Goal: Book appointment/travel/reservation

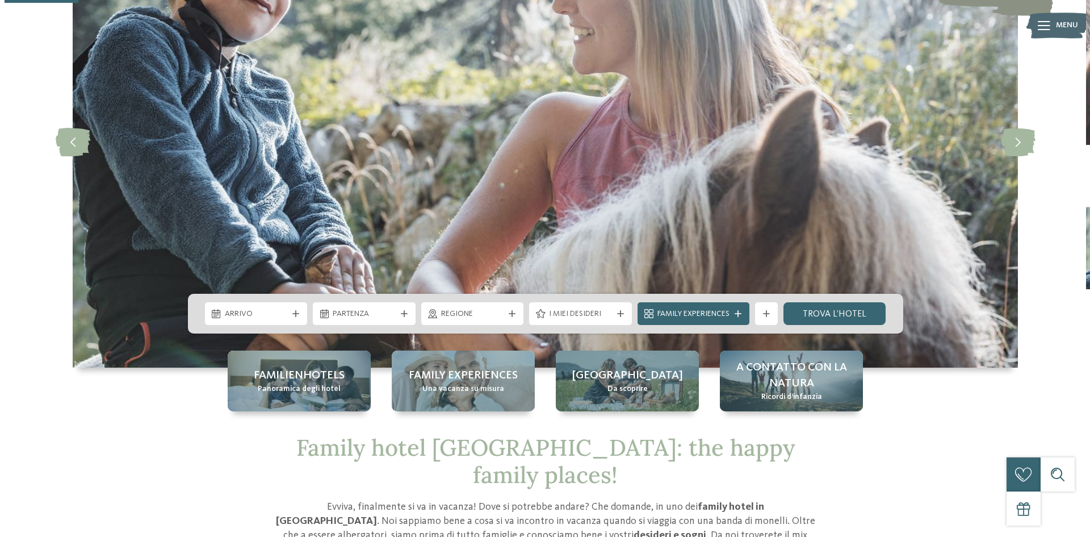
scroll to position [341, 0]
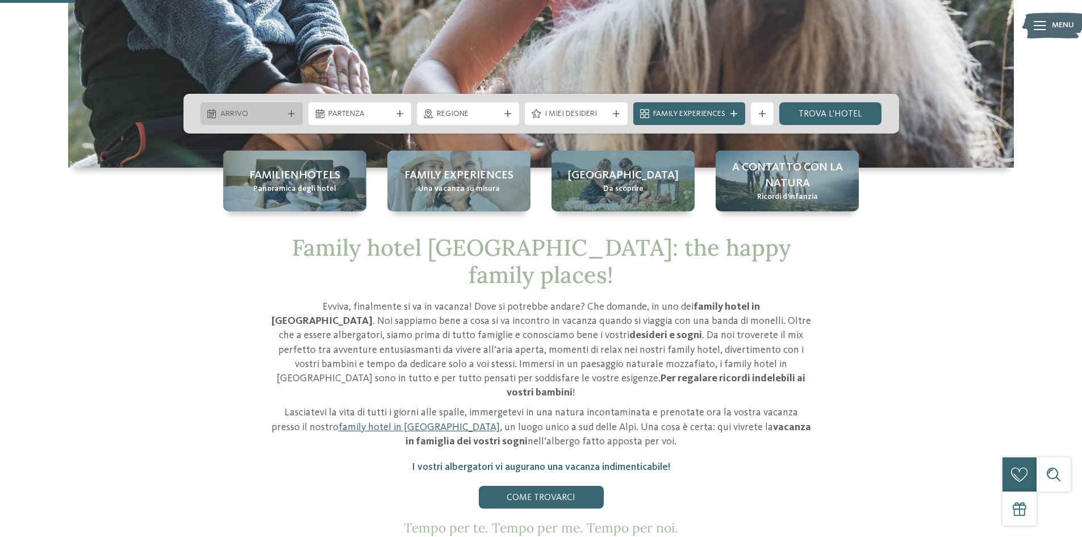
click at [279, 109] on span "Arrivo" at bounding box center [251, 113] width 63 height 11
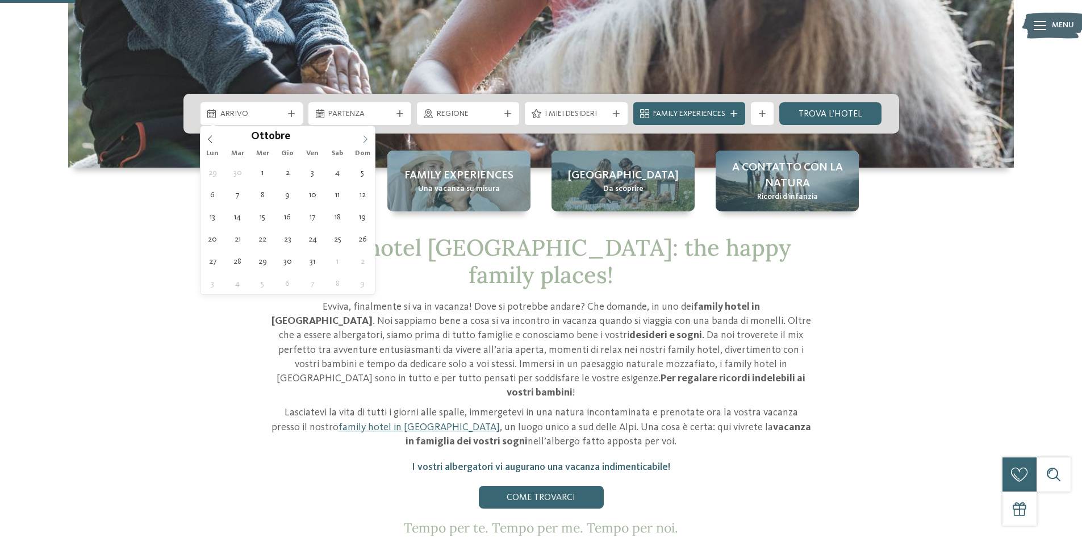
click at [361, 135] on icon at bounding box center [365, 139] width 8 height 8
type input "****"
click at [361, 135] on icon at bounding box center [365, 139] width 8 height 8
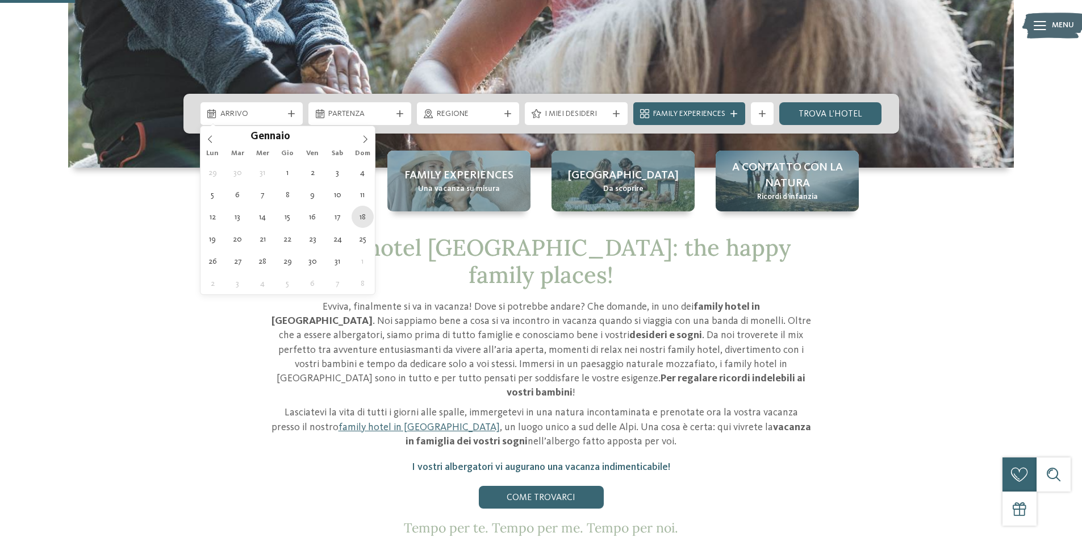
type div "[DATE]"
type input "****"
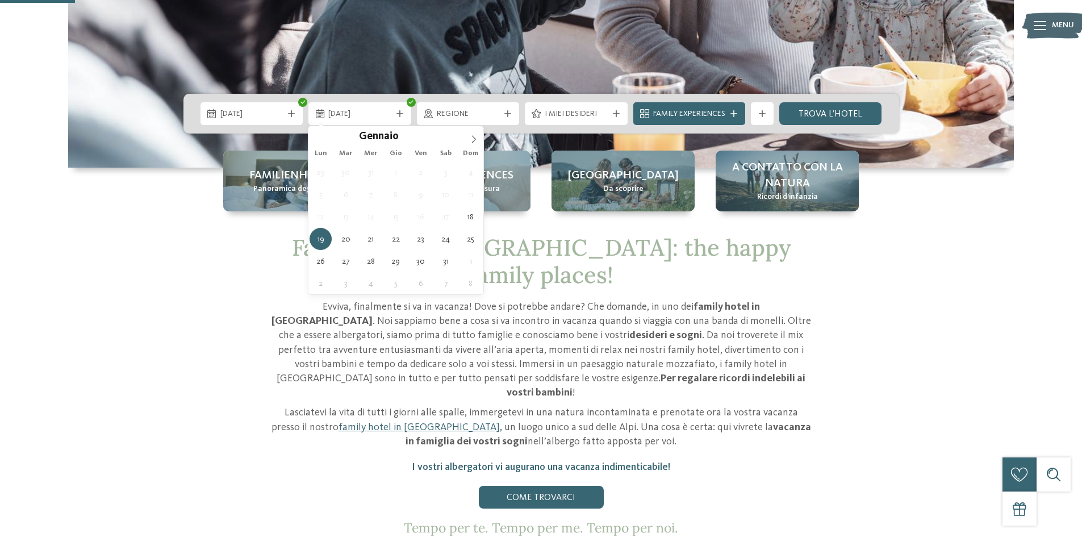
type div "[DATE]"
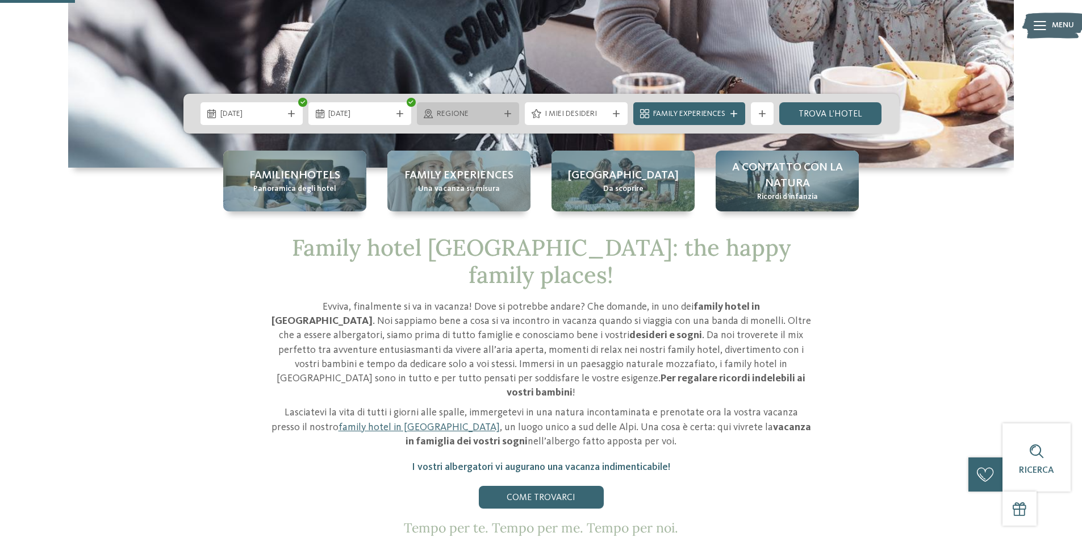
click at [483, 111] on span "Regione" at bounding box center [468, 113] width 63 height 11
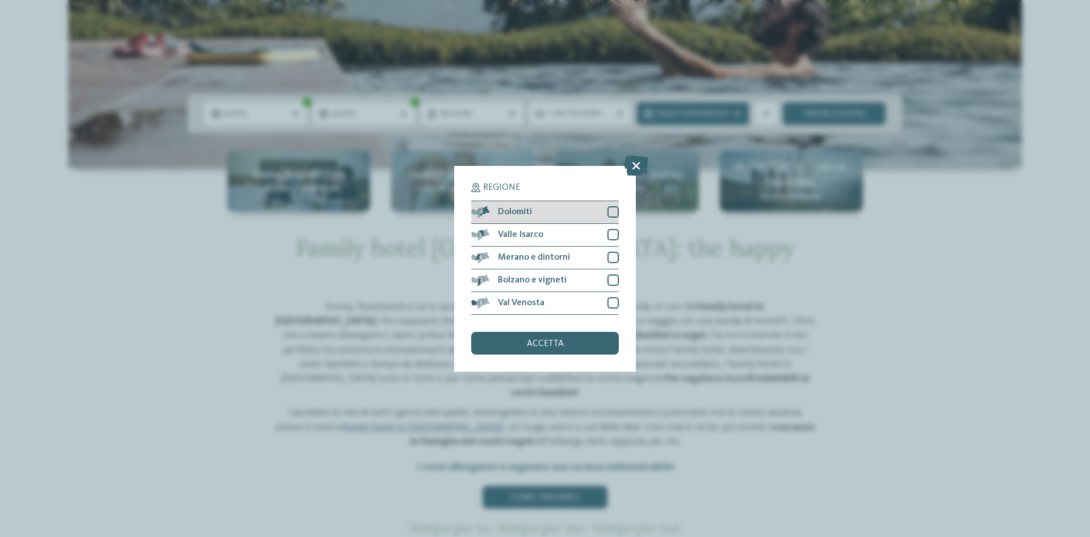
click at [607, 212] on div "Dolomiti" at bounding box center [545, 212] width 148 height 23
click at [616, 233] on div at bounding box center [613, 234] width 11 height 11
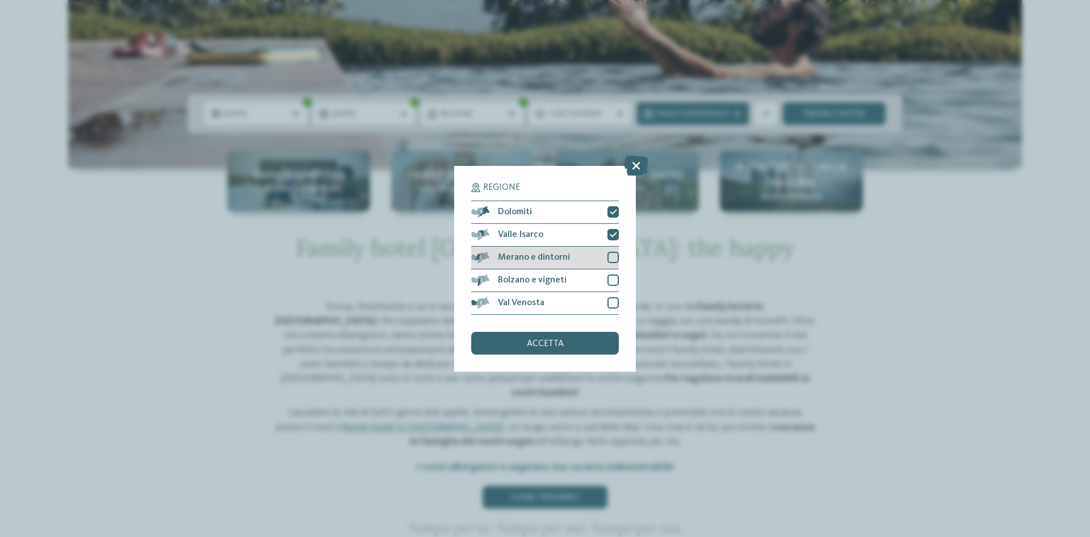
click at [611, 257] on div at bounding box center [613, 257] width 11 height 11
click at [612, 279] on div at bounding box center [613, 279] width 11 height 11
click at [614, 277] on icon at bounding box center [613, 280] width 7 height 7
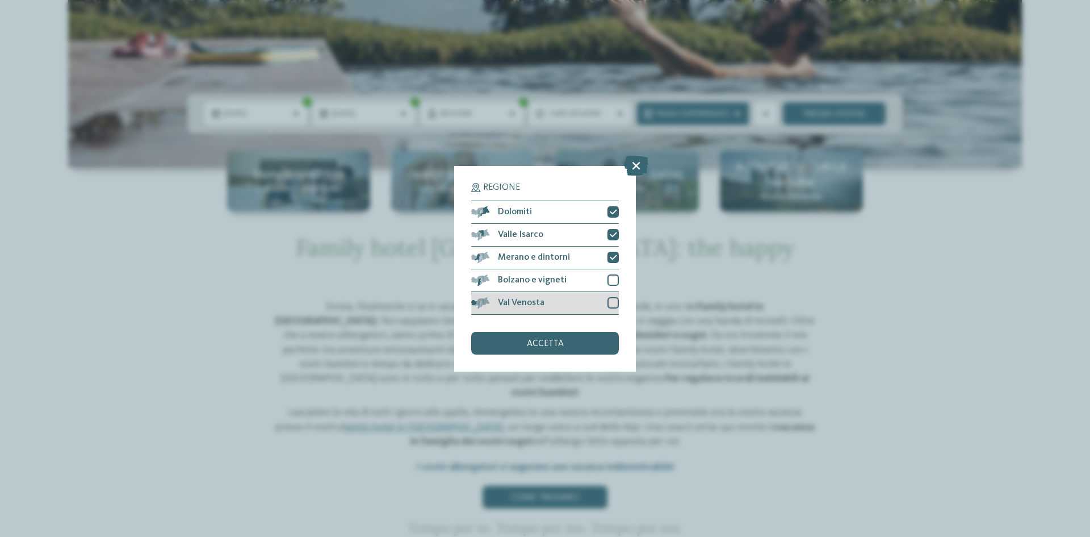
click at [610, 295] on div "Val Venosta" at bounding box center [545, 303] width 148 height 23
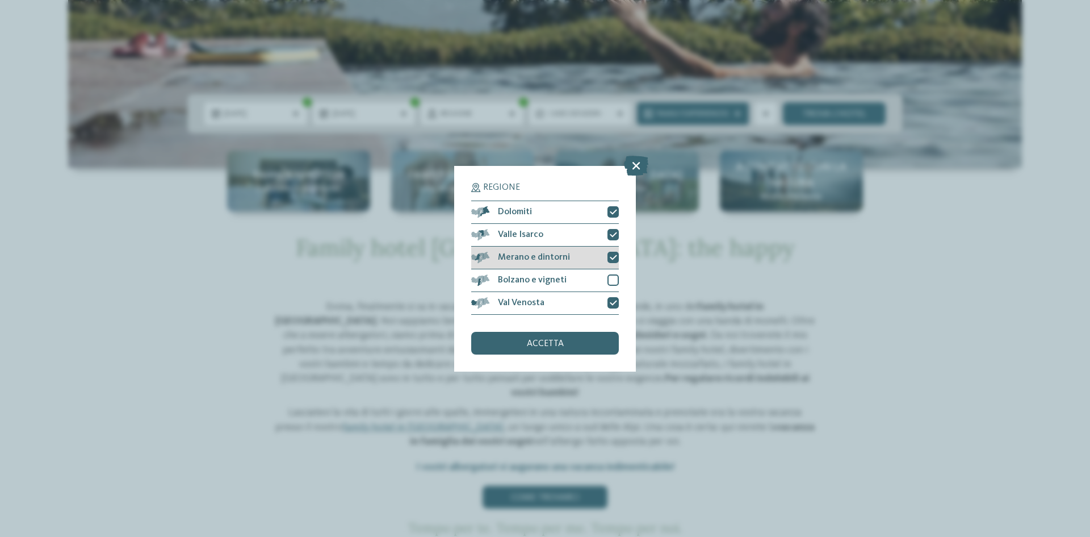
click at [613, 250] on div "Merano e dintorni" at bounding box center [545, 257] width 148 height 23
click at [608, 257] on div at bounding box center [613, 257] width 11 height 11
click at [563, 341] on div "accetta" at bounding box center [545, 343] width 148 height 23
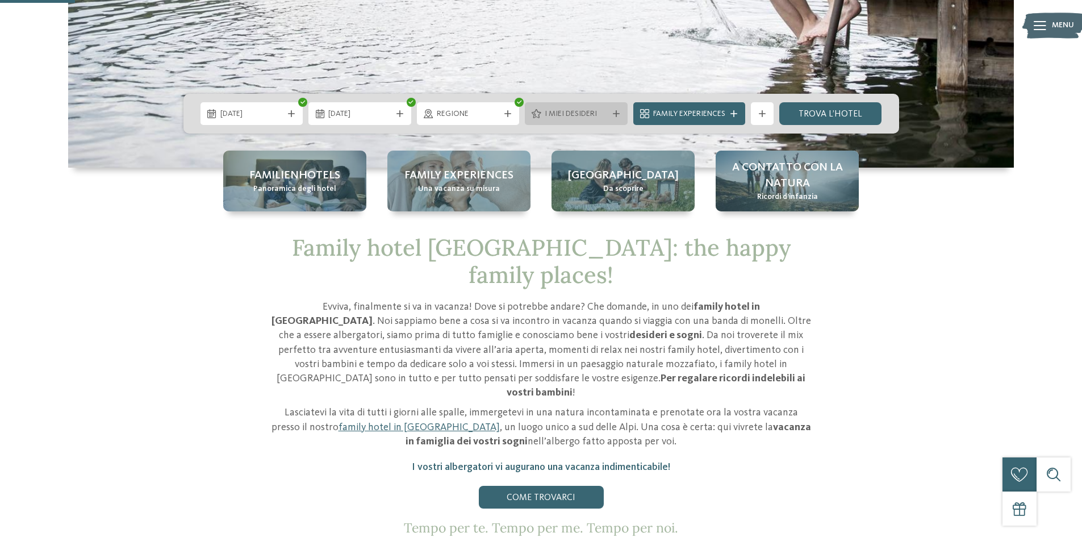
click at [565, 116] on span "I miei desideri" at bounding box center [576, 113] width 63 height 11
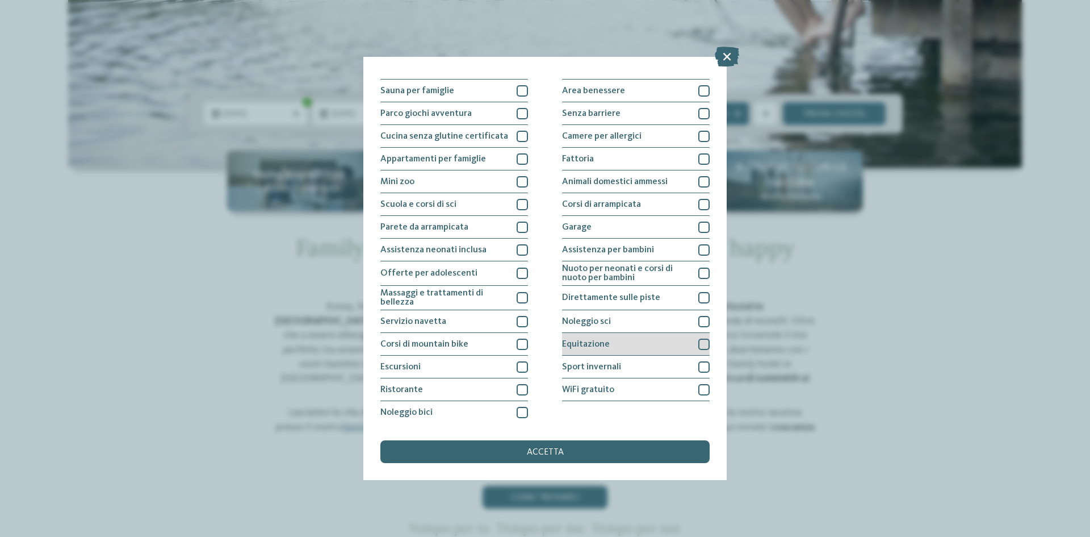
scroll to position [60, 0]
click at [594, 361] on div "Sport invernali" at bounding box center [636, 366] width 148 height 23
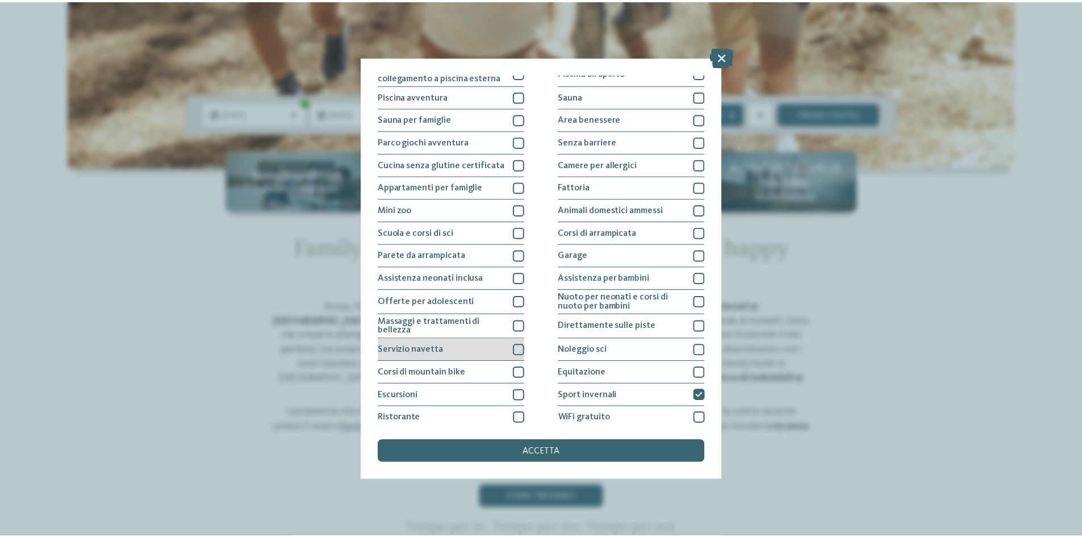
scroll to position [0, 0]
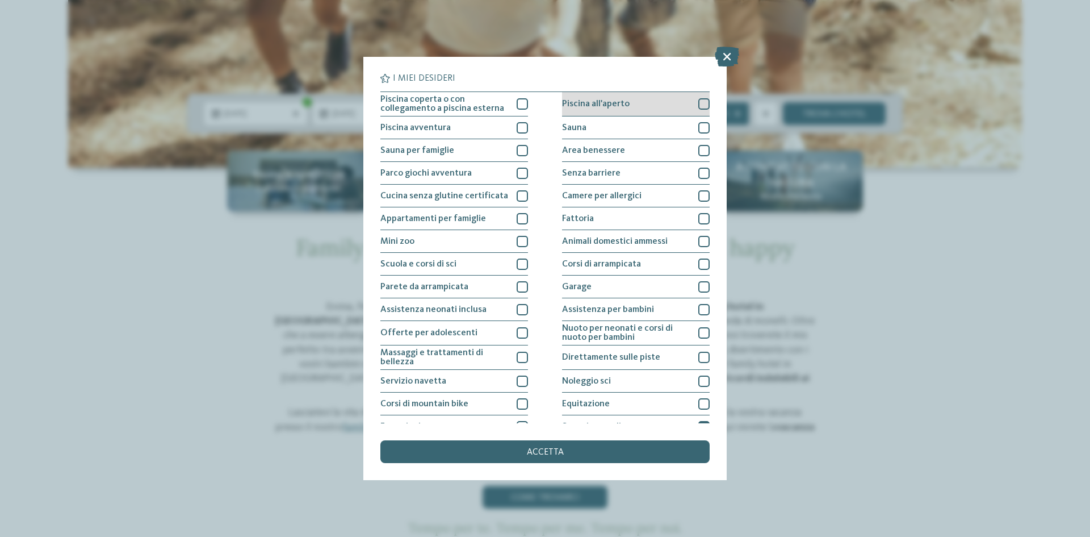
click at [575, 98] on div "Piscina all'aperto" at bounding box center [636, 104] width 148 height 24
click at [457, 108] on span "Piscina coperta o con collegamento a piscina esterna" at bounding box center [444, 104] width 128 height 18
click at [549, 450] on span "accetta" at bounding box center [545, 451] width 37 height 9
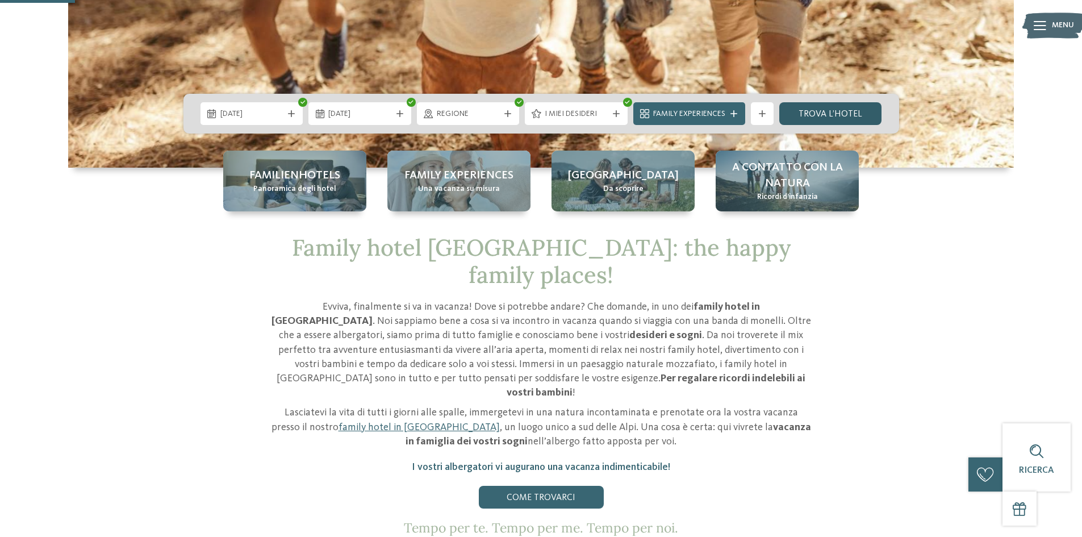
click at [858, 114] on link "trova l’hotel" at bounding box center [830, 113] width 103 height 23
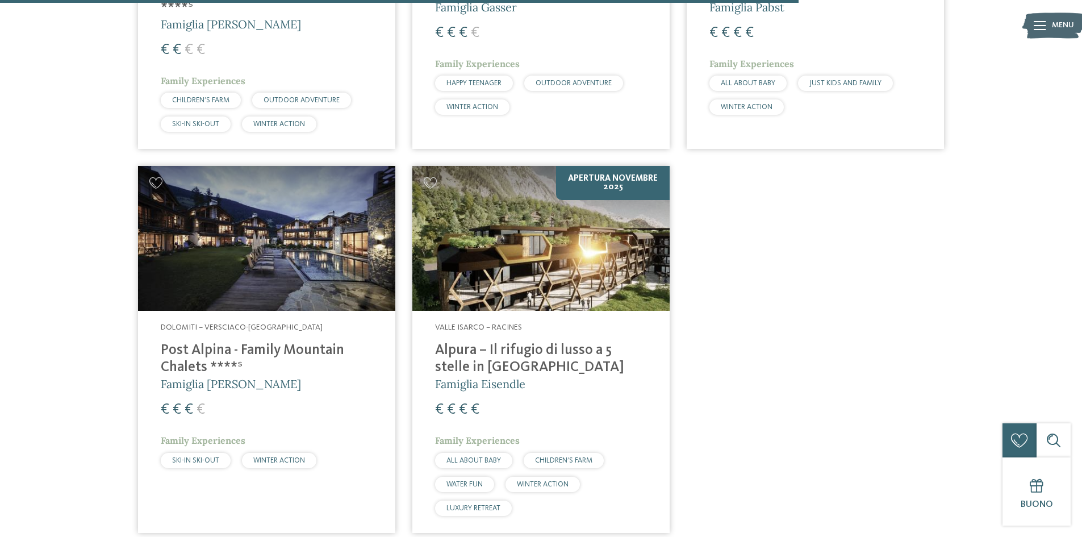
scroll to position [1535, 0]
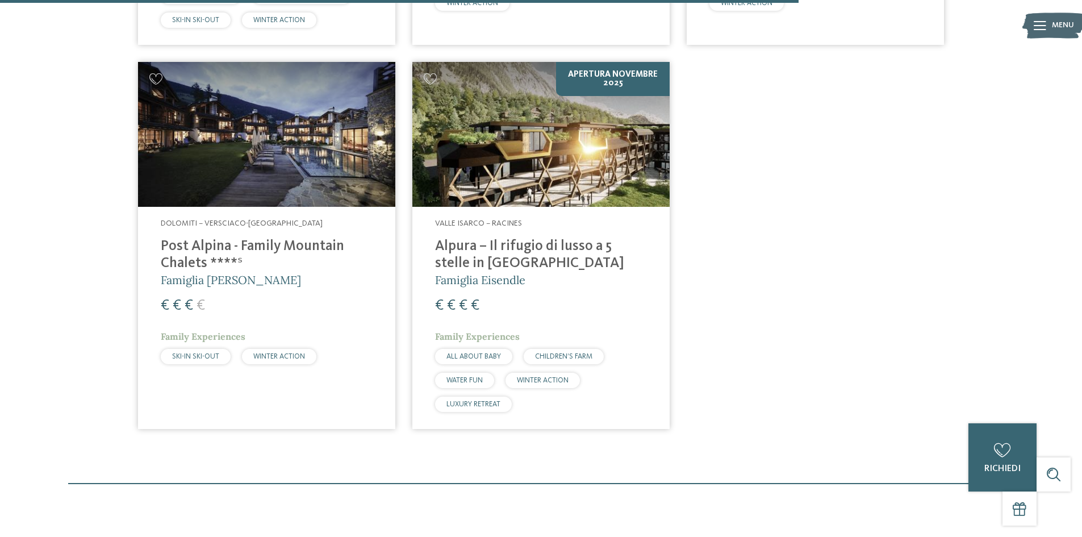
click at [202, 238] on h4 "Post Alpina - Family Mountain Chalets ****ˢ" at bounding box center [267, 255] width 212 height 34
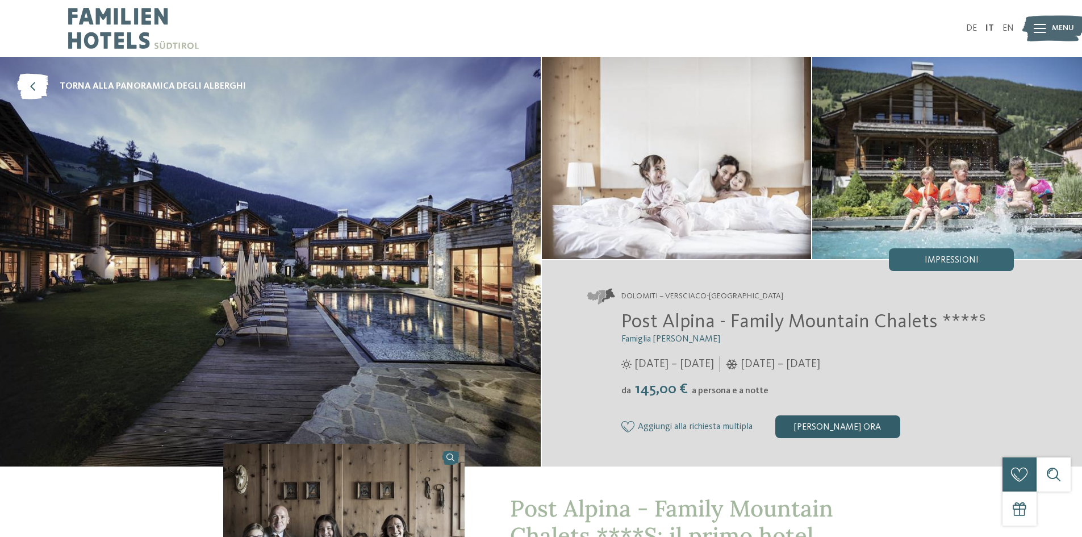
click at [839, 430] on div "[PERSON_NAME] ora" at bounding box center [837, 426] width 125 height 23
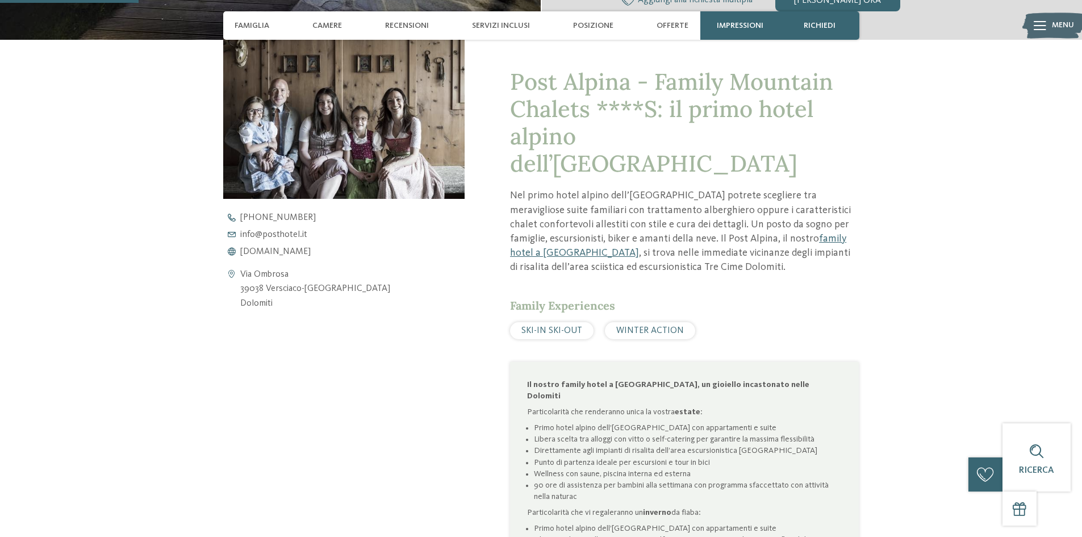
scroll to position [511, 0]
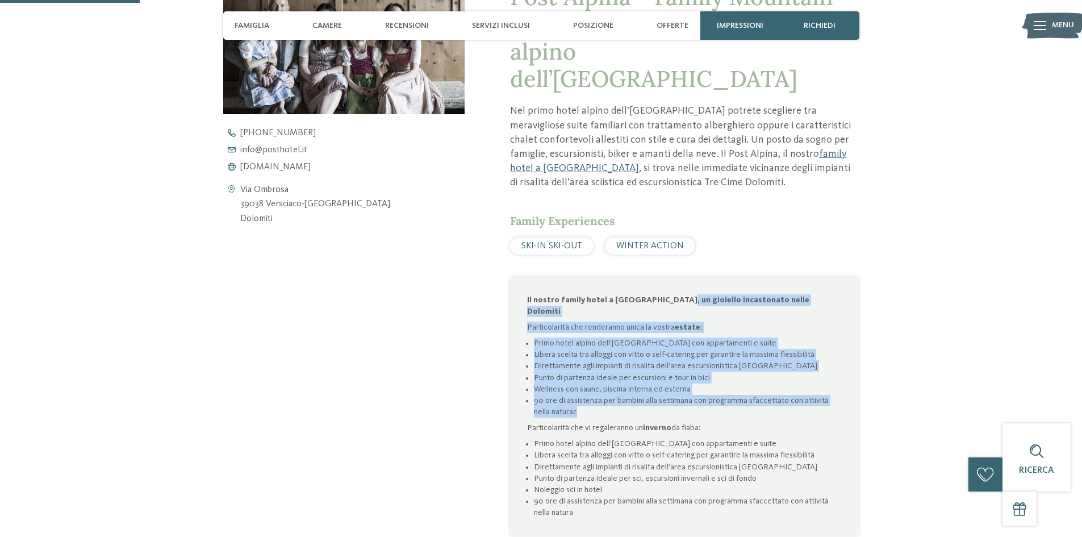
drag, startPoint x: 709, startPoint y: 271, endPoint x: 637, endPoint y: 377, distance: 128.7
click at [637, 377] on div "Il nostro family hotel a San Candido, un gioiello incastonato nelle Dolomiti Pa…" at bounding box center [684, 406] width 315 height 224
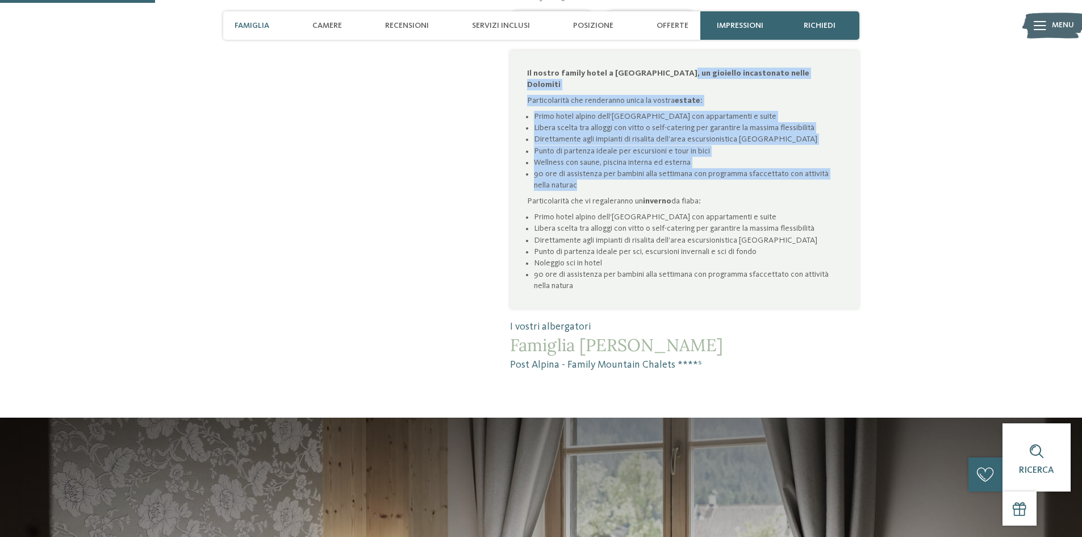
scroll to position [738, 0]
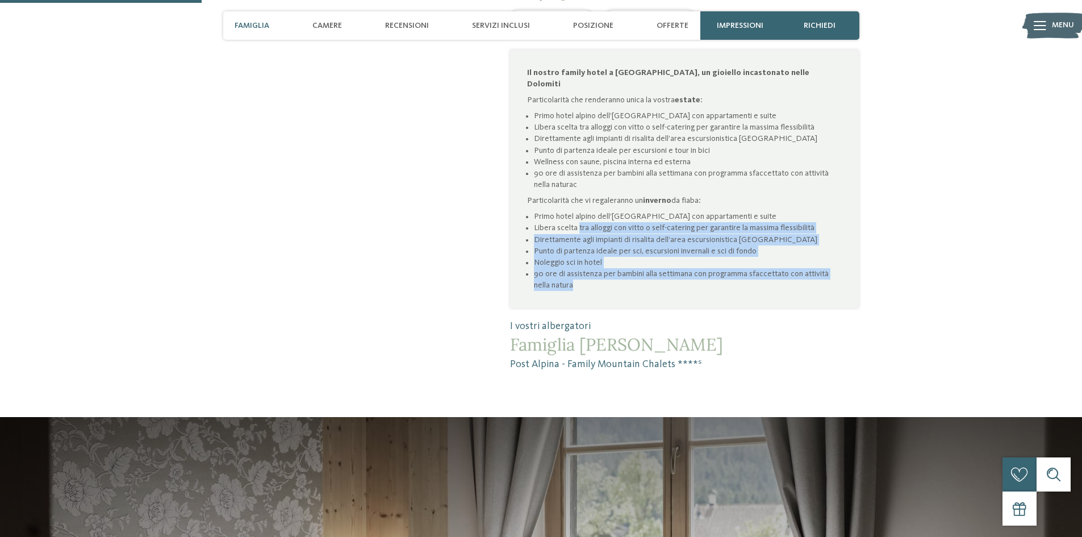
drag, startPoint x: 629, startPoint y: 183, endPoint x: 661, endPoint y: 255, distance: 78.3
click at [662, 252] on ul "Primo hotel alpino dell’Alto Adige con appartamenti e suite Libera scelta tra a…" at bounding box center [684, 251] width 315 height 80
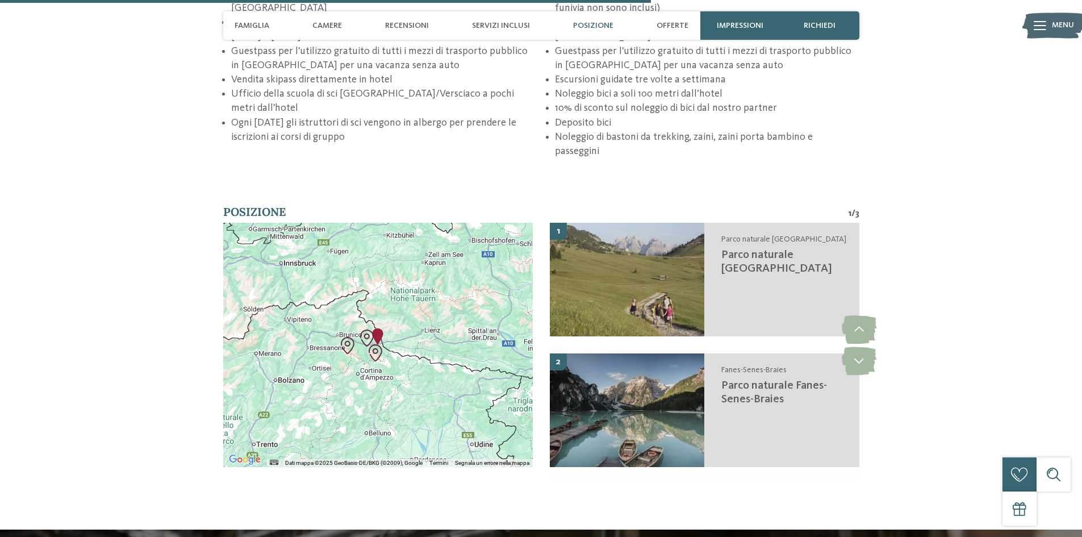
scroll to position [2385, 0]
